Goal: Task Accomplishment & Management: Complete application form

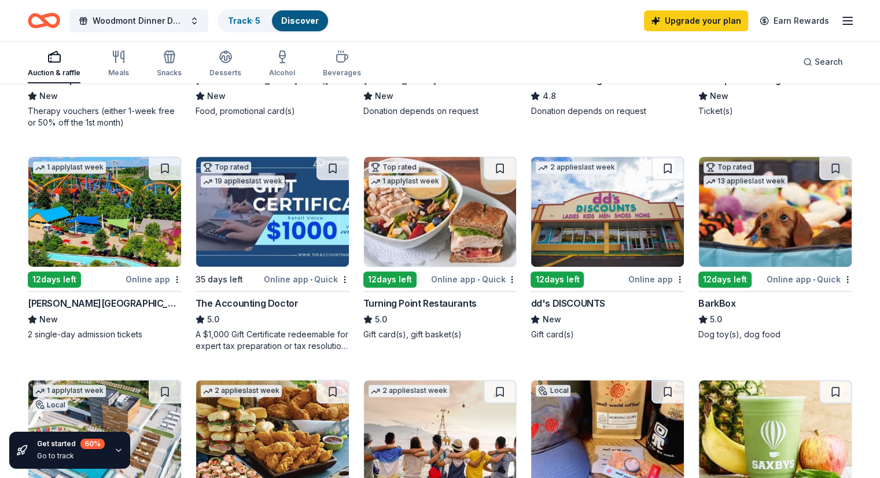
scroll to position [502, 0]
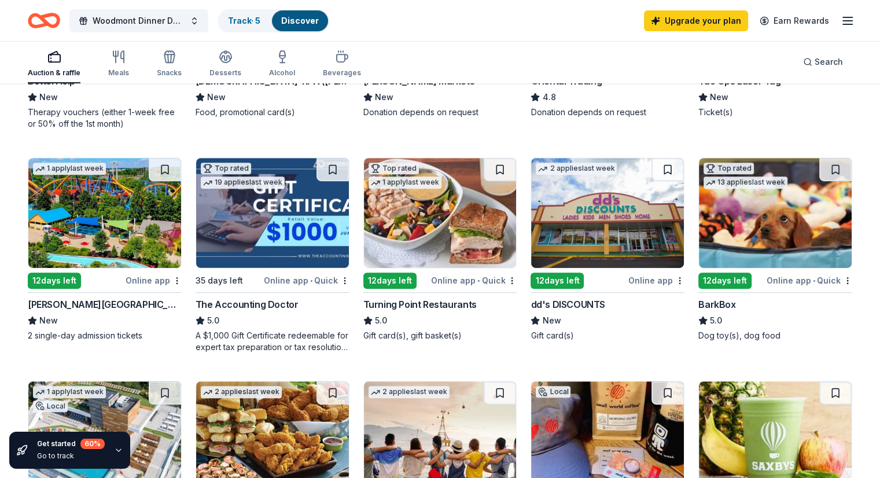
click at [130, 251] on img at bounding box center [104, 213] width 153 height 110
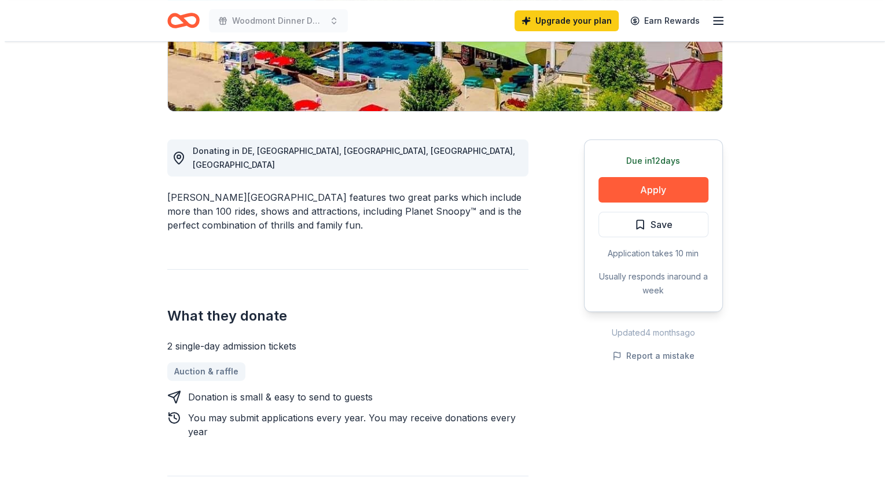
scroll to position [262, 0]
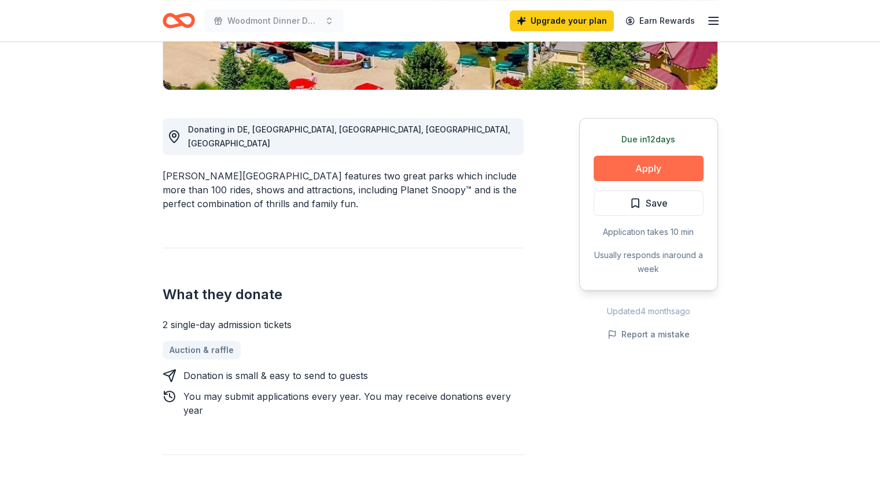
click at [630, 165] on button "Apply" at bounding box center [649, 168] width 110 height 25
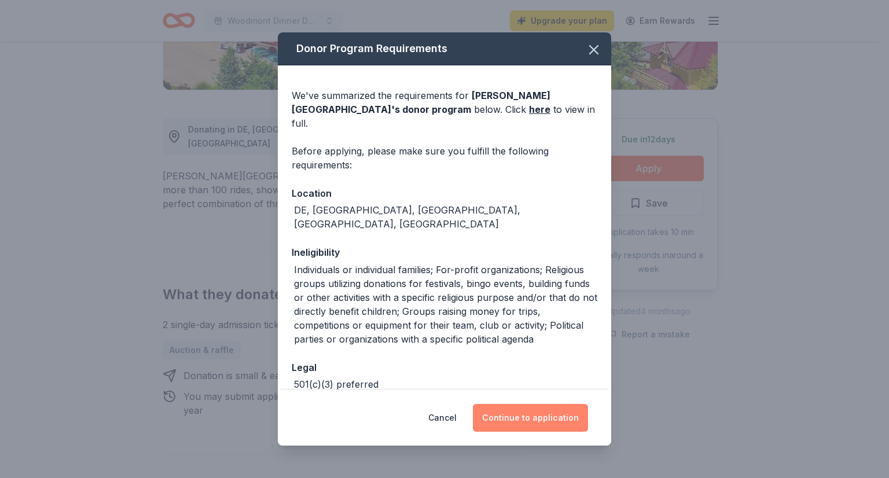
click at [533, 406] on button "Continue to application" at bounding box center [530, 418] width 115 height 28
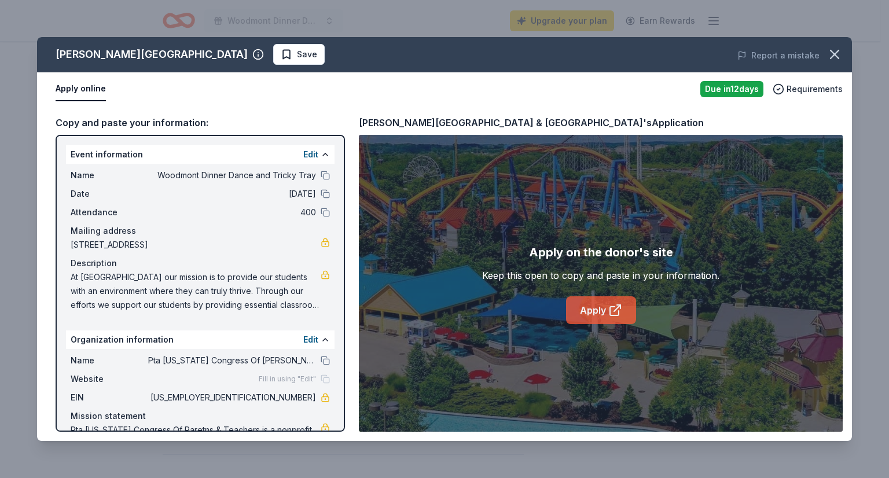
click at [596, 314] on link "Apply" at bounding box center [601, 310] width 70 height 28
click at [593, 312] on link "Apply" at bounding box center [601, 310] width 70 height 28
